Goal: Transaction & Acquisition: Download file/media

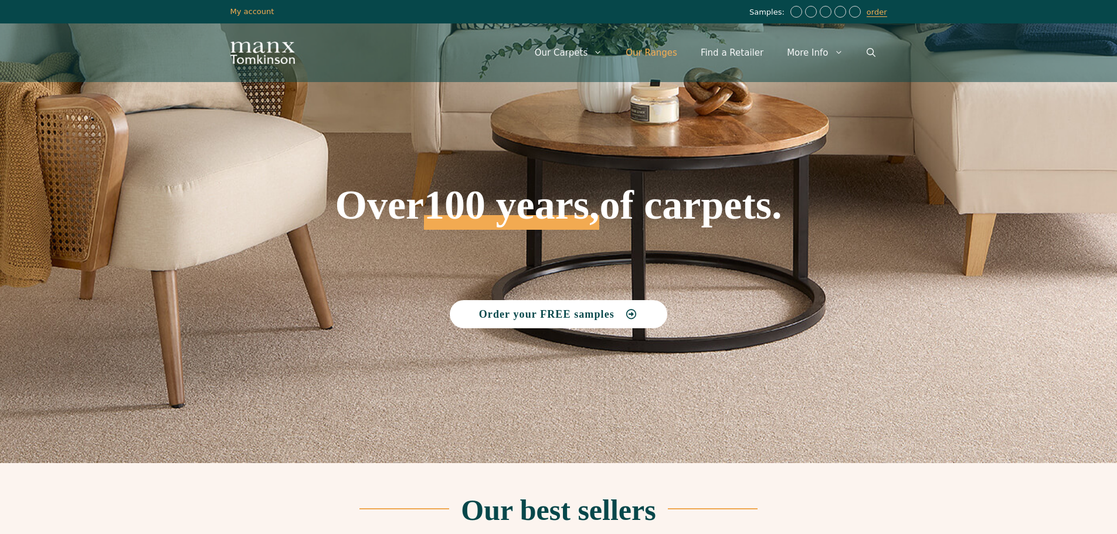
click at [674, 55] on link "Our Ranges" at bounding box center [651, 52] width 75 height 35
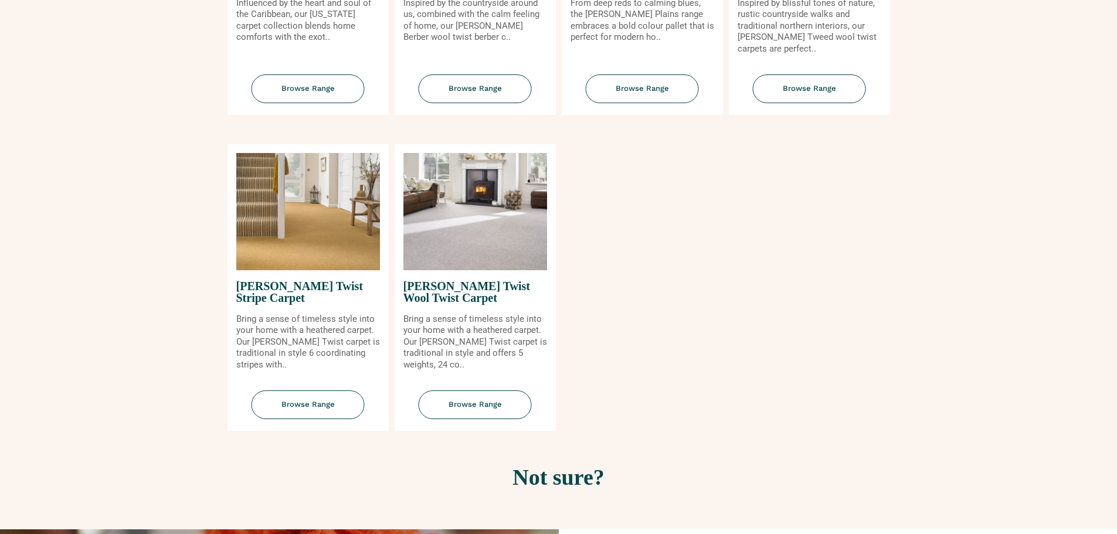
scroll to position [1349, 0]
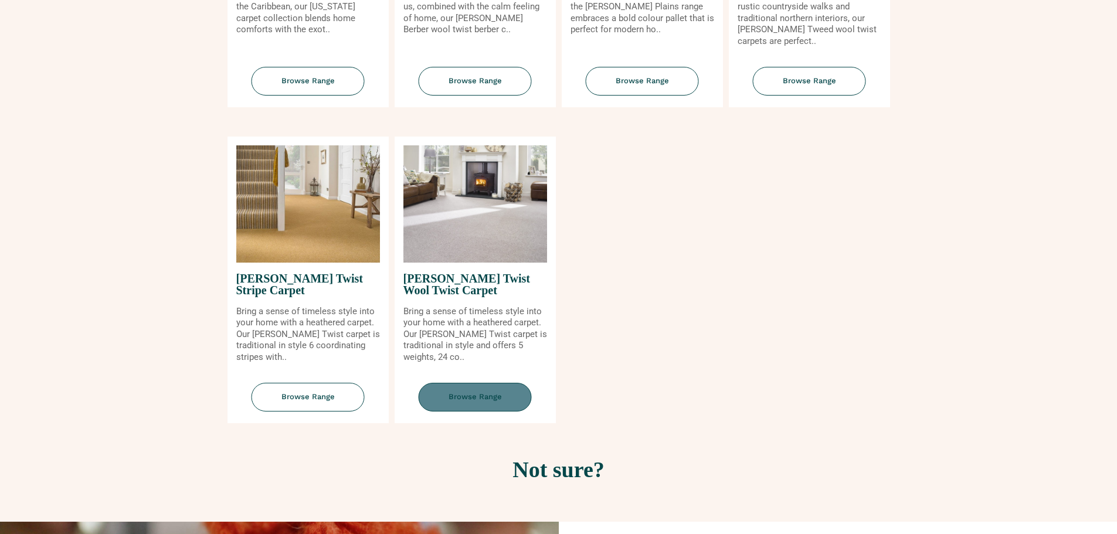
click at [478, 393] on span "Browse Range" at bounding box center [475, 397] width 113 height 29
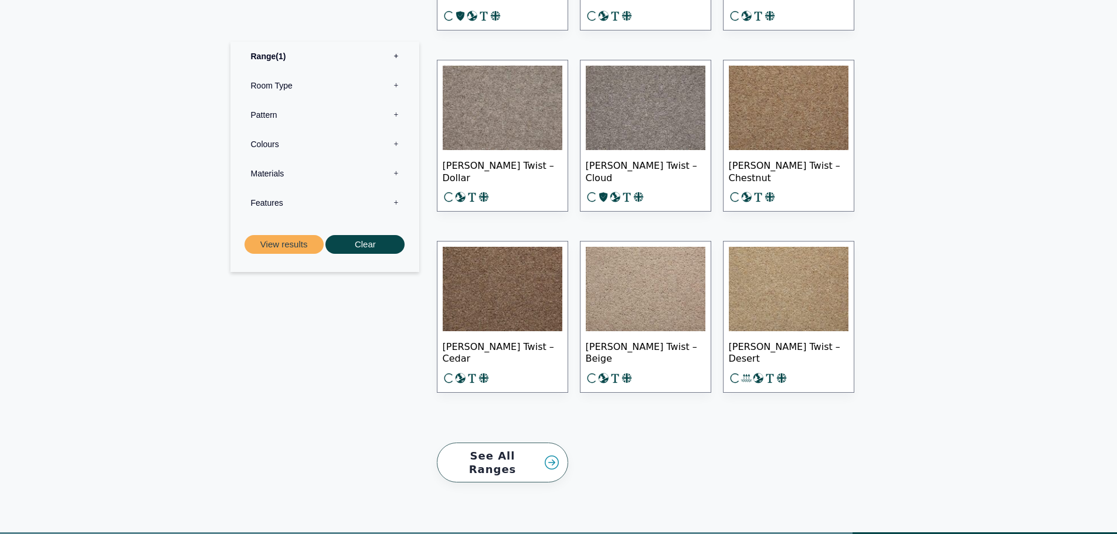
scroll to position [1554, 0]
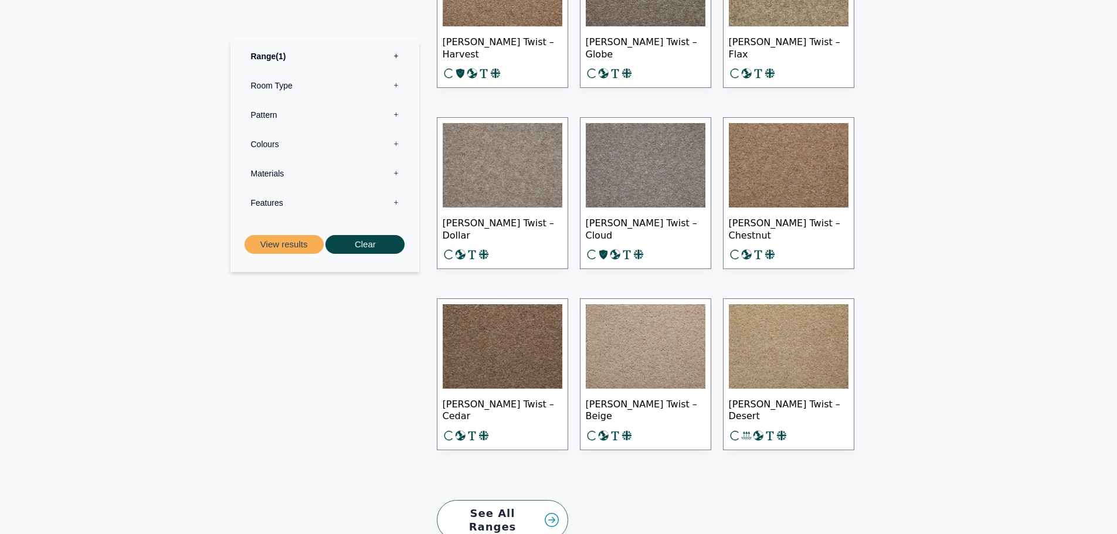
click at [524, 222] on span "[PERSON_NAME] Twist – Dollar" at bounding box center [503, 228] width 120 height 41
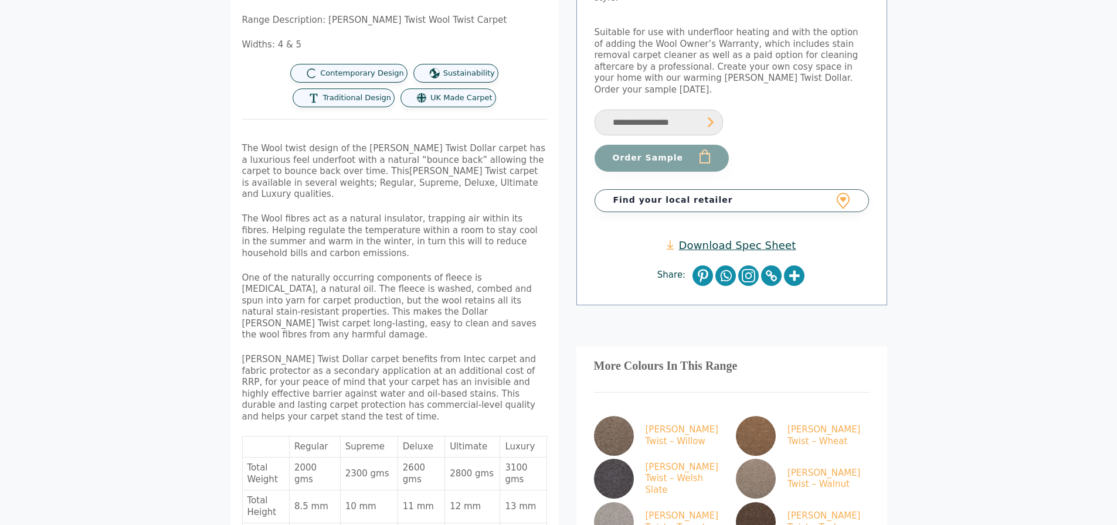
scroll to position [293, 0]
click at [715, 240] on link "Download Spec Sheet" at bounding box center [731, 246] width 129 height 13
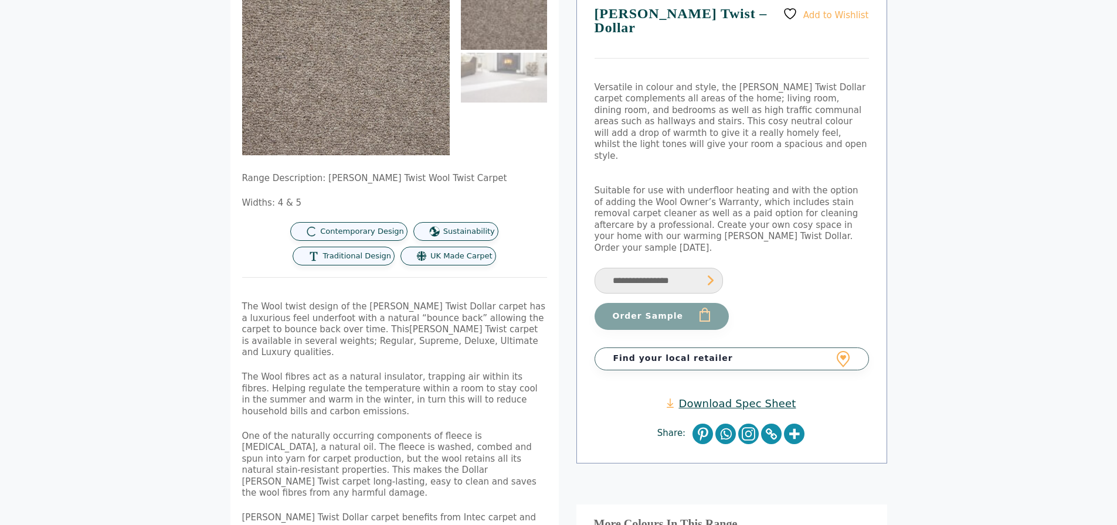
scroll to position [117, 0]
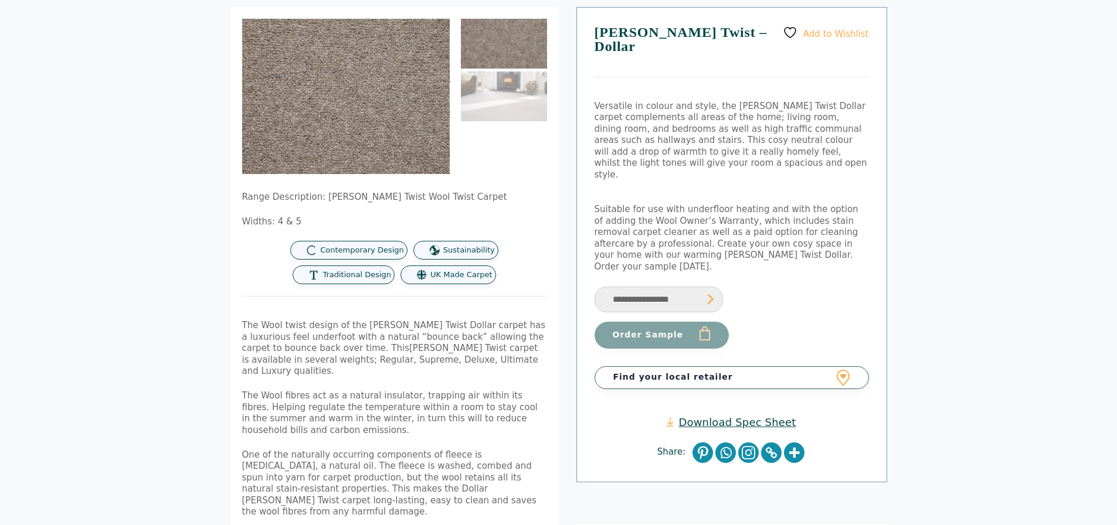
click at [739, 416] on link "Download Spec Sheet" at bounding box center [731, 422] width 129 height 13
